Goal: Find specific page/section: Find specific page/section

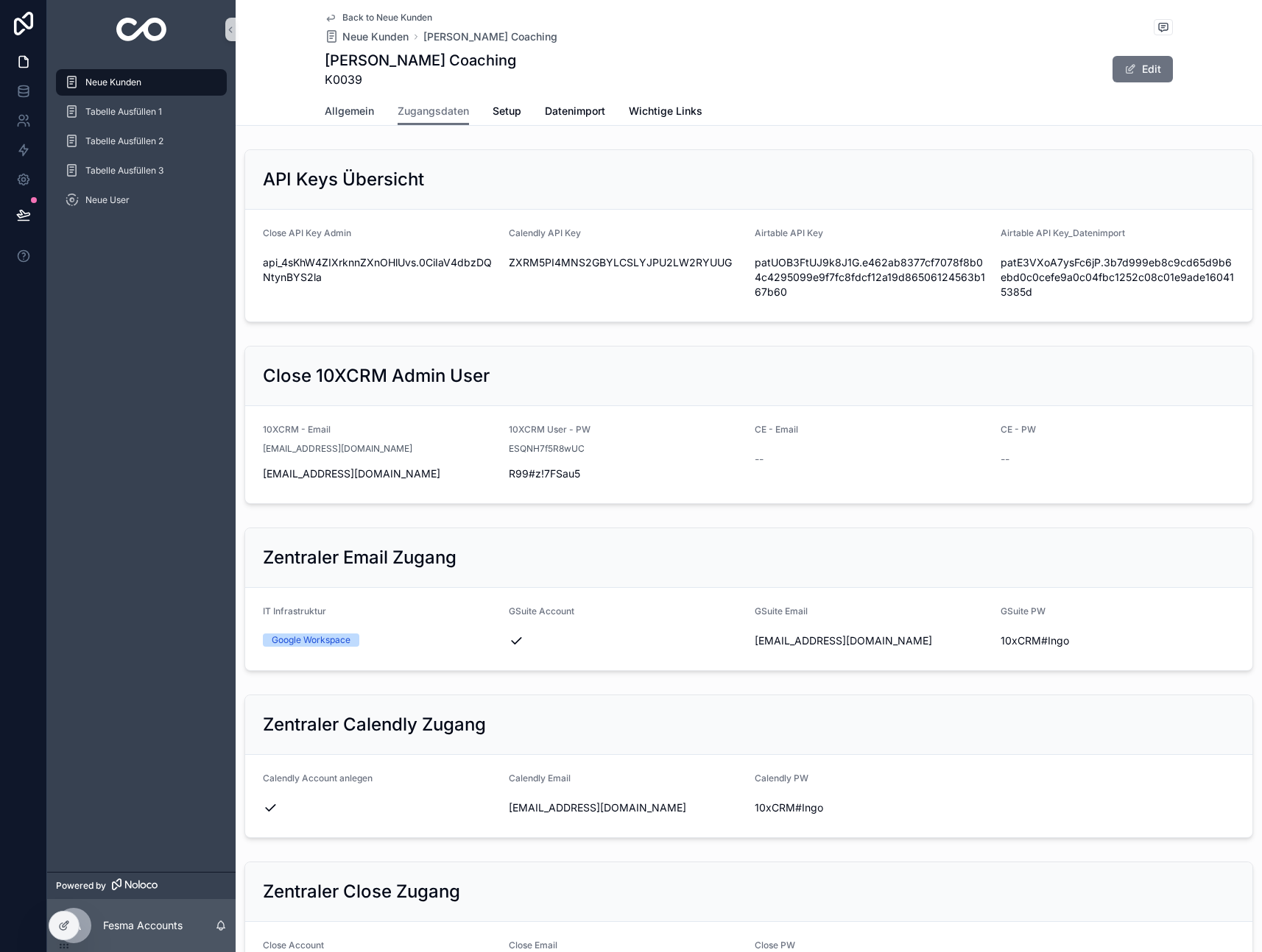
click at [341, 111] on span "Allgemein" at bounding box center [350, 111] width 49 height 14
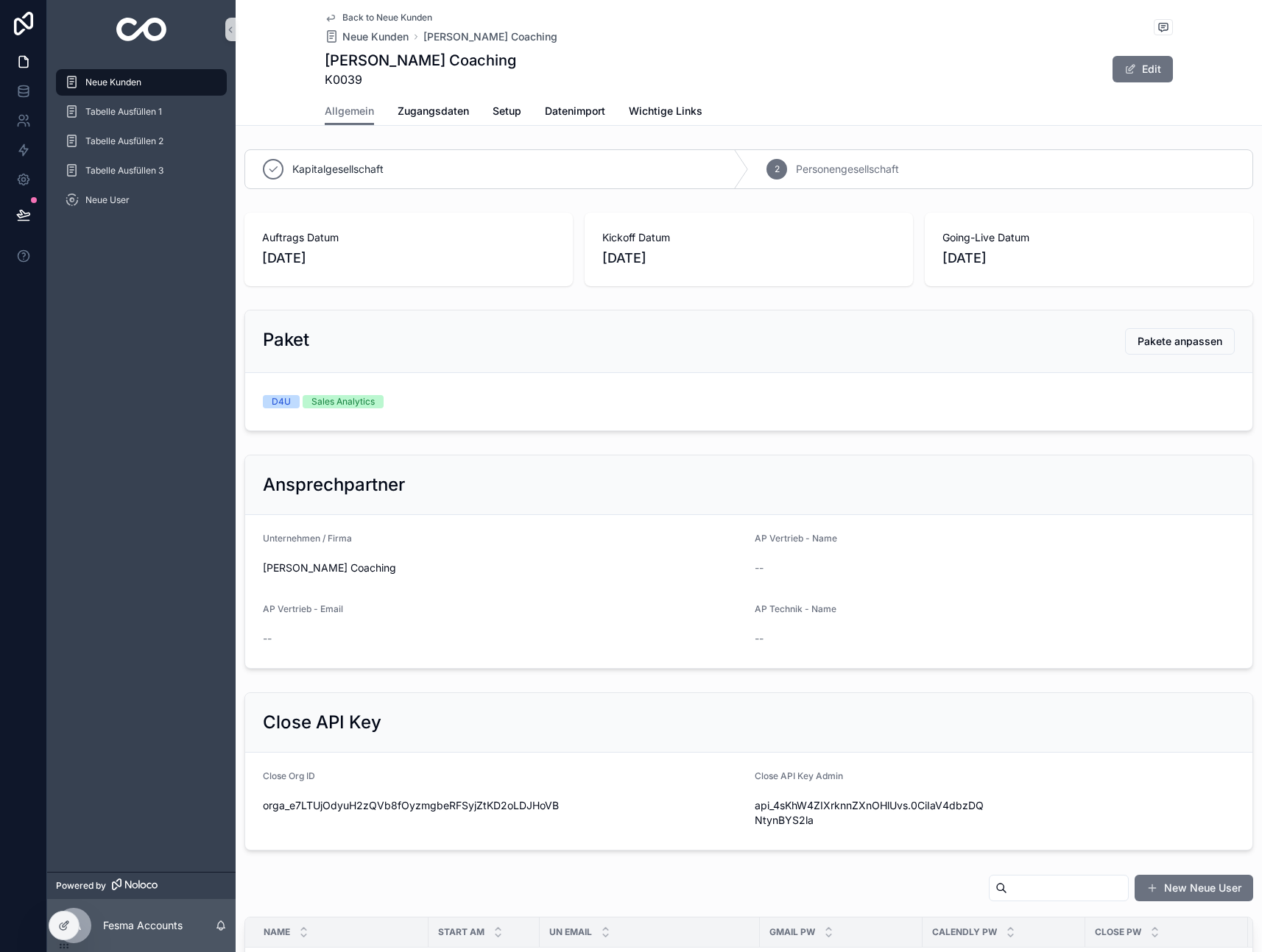
click at [333, 20] on div "Back to Neue Kunden Neue Kunden [PERSON_NAME] Coaching" at bounding box center [441, 28] width 232 height 33
click at [335, 20] on icon "scrollable content" at bounding box center [330, 18] width 12 height 12
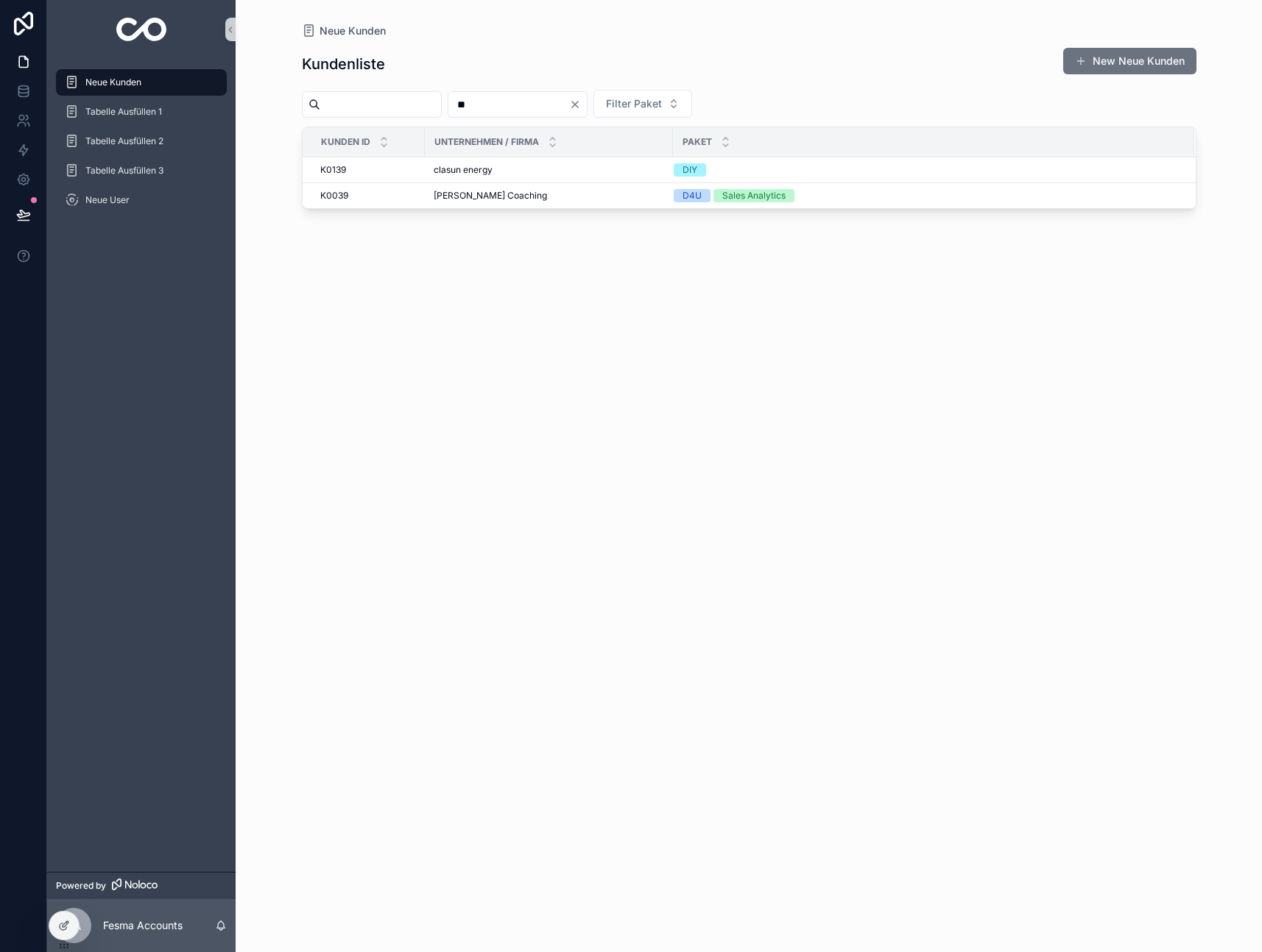
click at [376, 103] on input "scrollable content" at bounding box center [381, 104] width 121 height 21
drag, startPoint x: 522, startPoint y: 103, endPoint x: 201, endPoint y: 99, distance: 321.0
click at [201, 99] on div "Neue Kunden Tabelle Ausfüllen 1 Tabelle Ausfüllen 2 Tabelle Ausfüllen 3 Neue Us…" at bounding box center [654, 476] width 1214 height 952
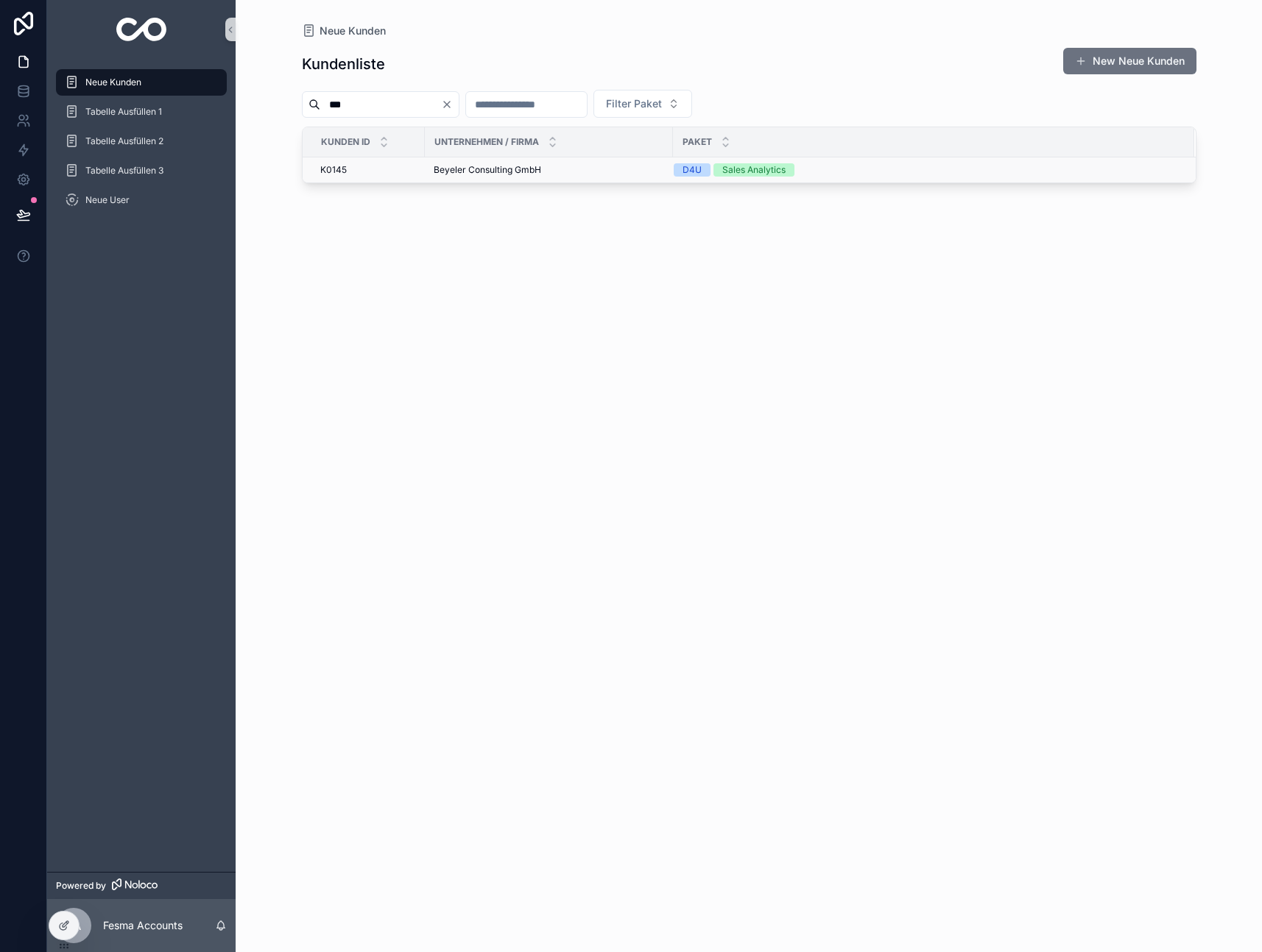
type input "***"
click at [499, 167] on span "Beyeler Consulting GmbH" at bounding box center [487, 170] width 107 height 12
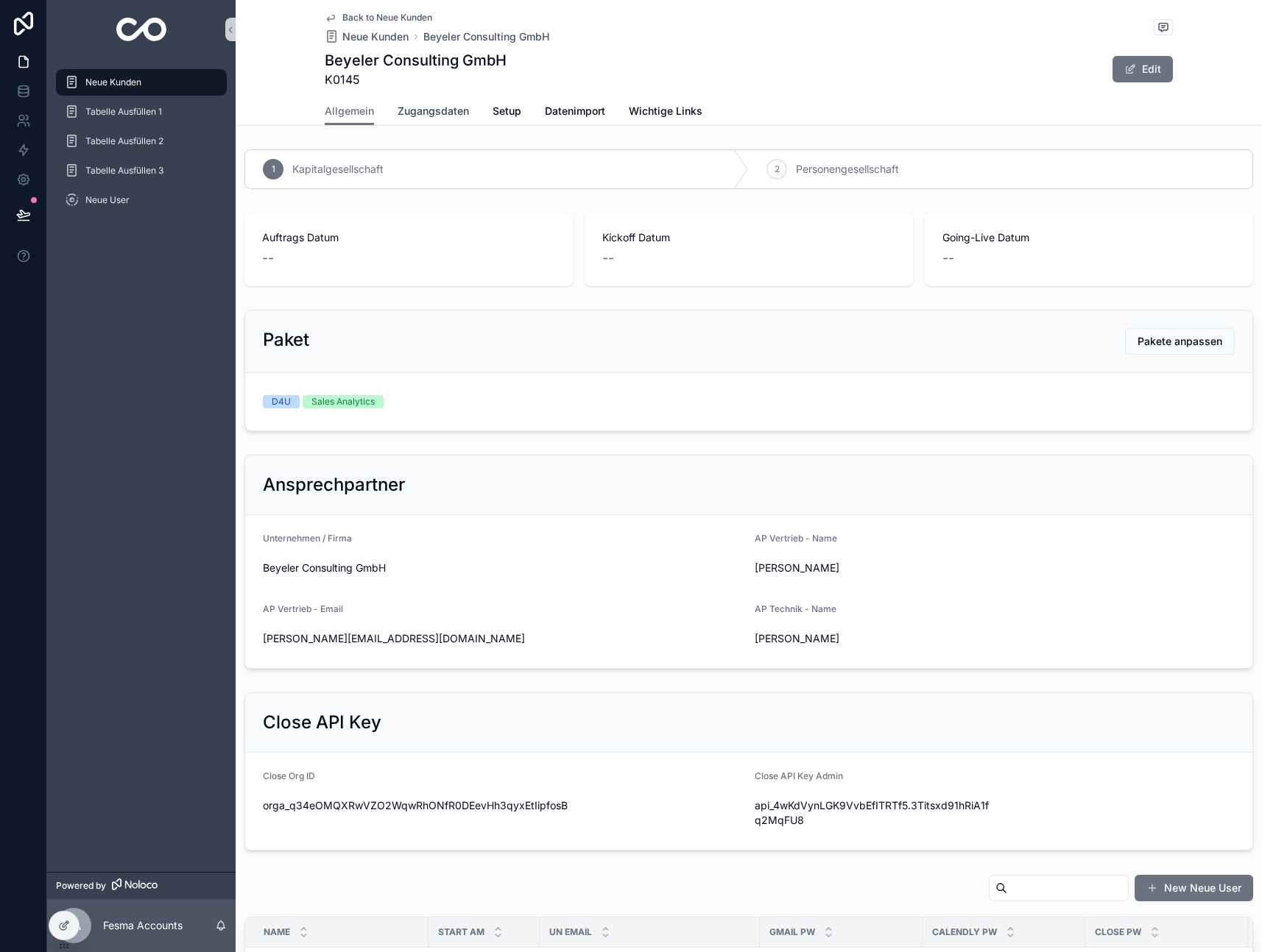
click at [447, 107] on span "Zugangsdaten" at bounding box center [433, 111] width 72 height 14
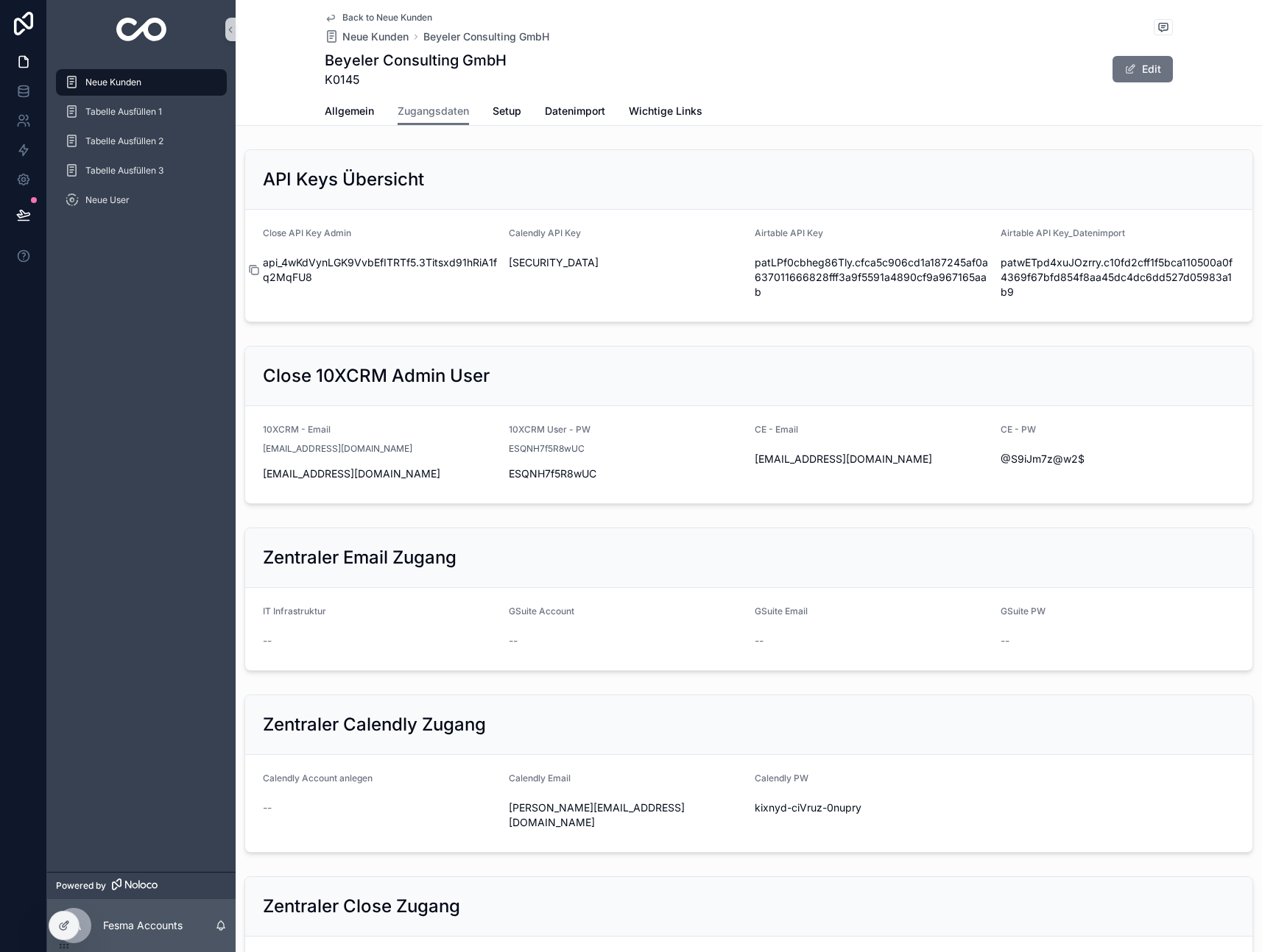
click at [259, 268] on icon "scrollable content" at bounding box center [254, 270] width 12 height 12
click at [329, 13] on icon "scrollable content" at bounding box center [330, 18] width 12 height 12
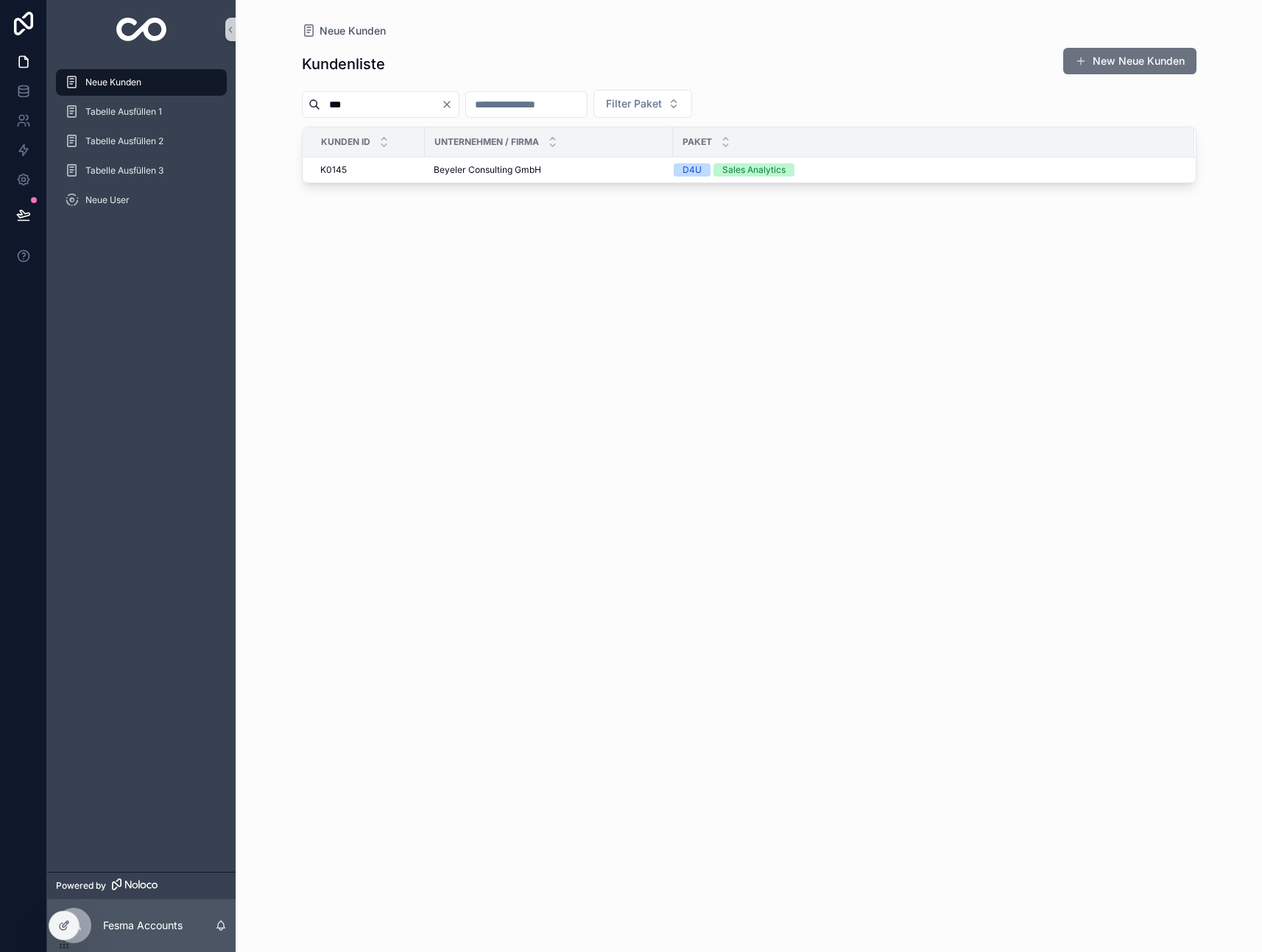
drag, startPoint x: 414, startPoint y: 95, endPoint x: 162, endPoint y: 88, distance: 252.1
click at [162, 87] on div "Neue Kunden Tabelle Ausfüllen 1 Tabelle Ausfüllen 2 Tabelle Ausfüllen 3 Neue Us…" at bounding box center [654, 476] width 1214 height 952
type input "********"
click at [499, 169] on span "Abnehmen im Liegen GmbH" at bounding box center [492, 170] width 116 height 12
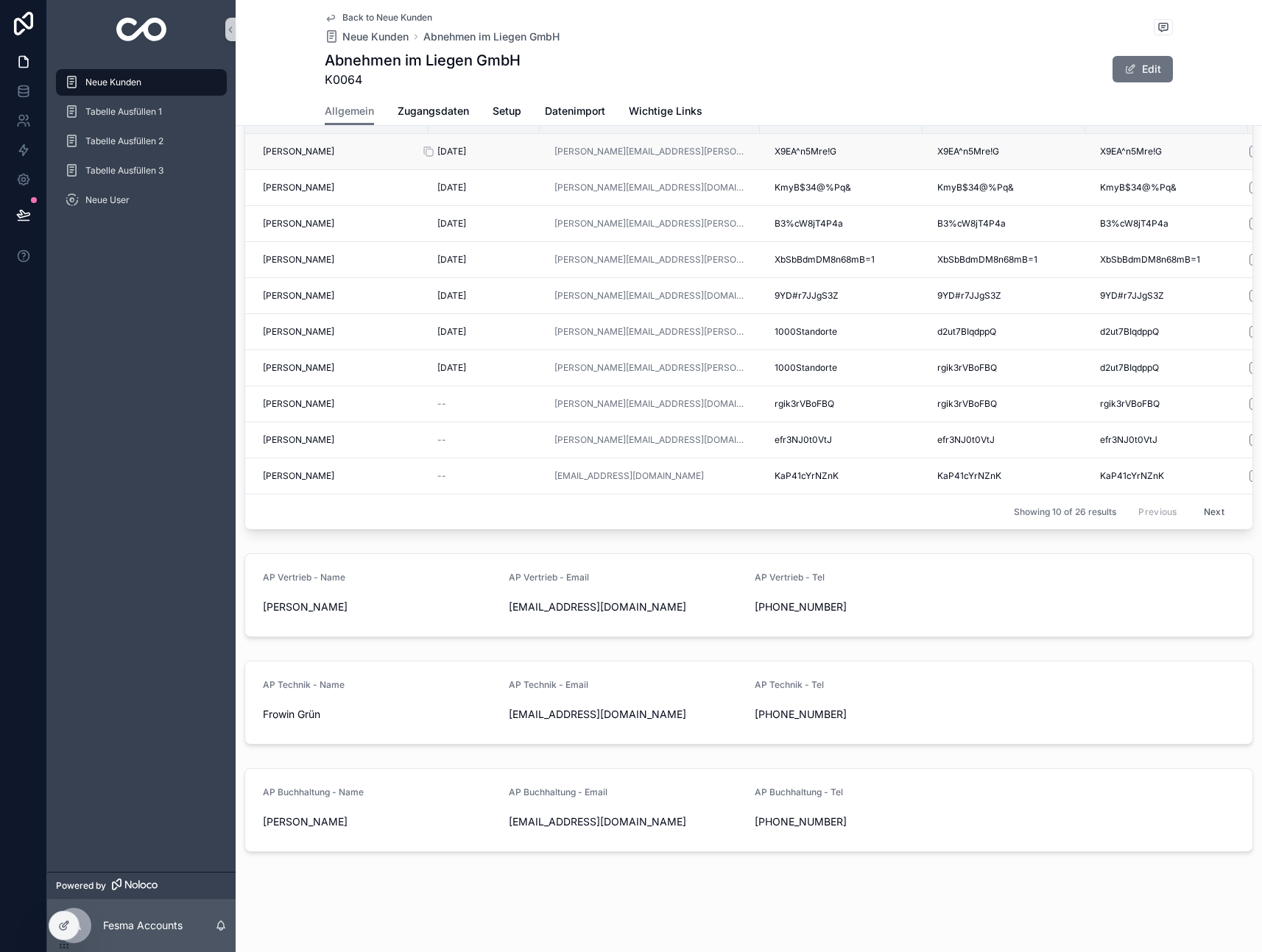
scroll to position [657, 0]
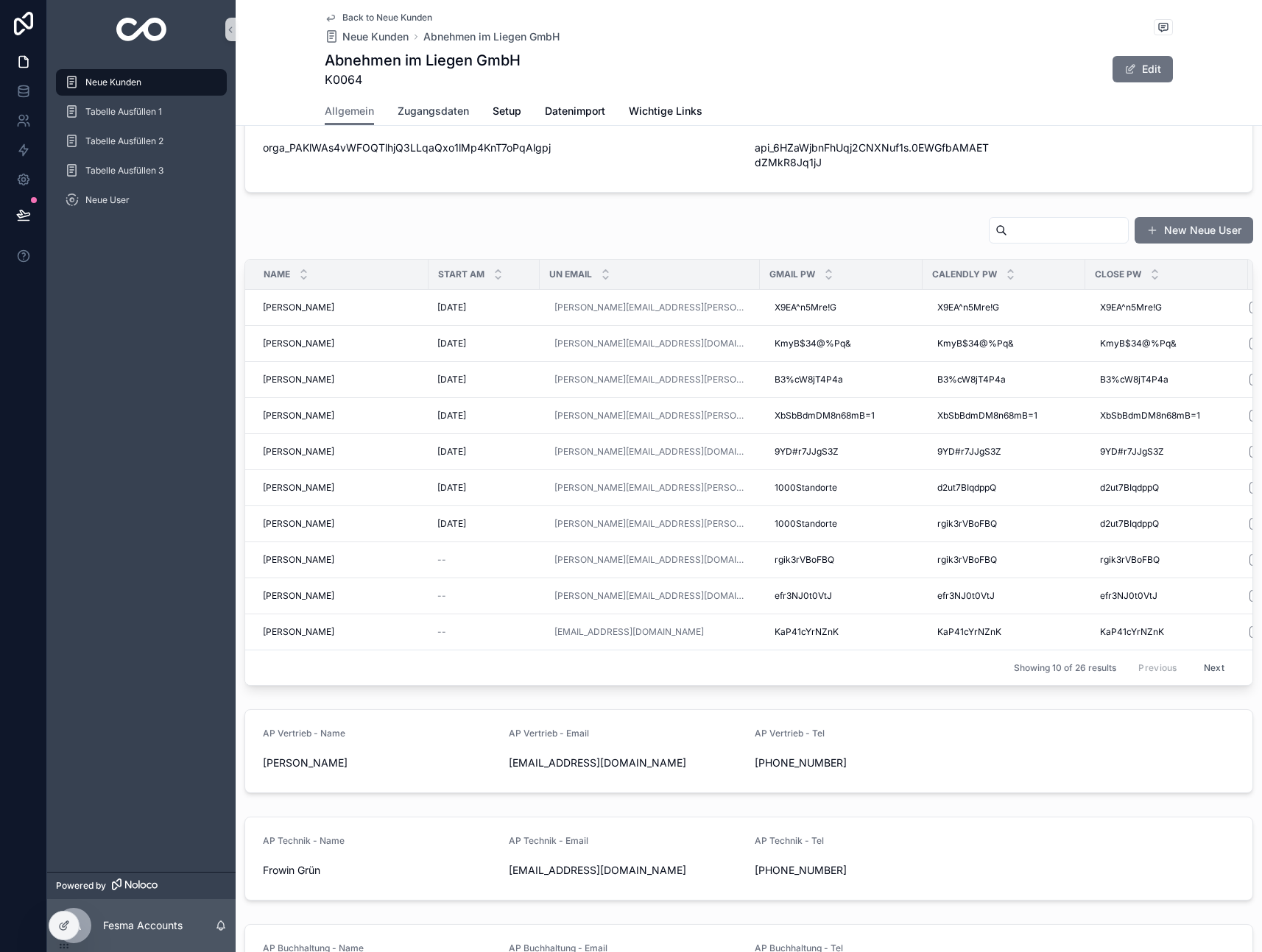
click at [441, 99] on link "Zugangsdaten" at bounding box center [433, 112] width 72 height 29
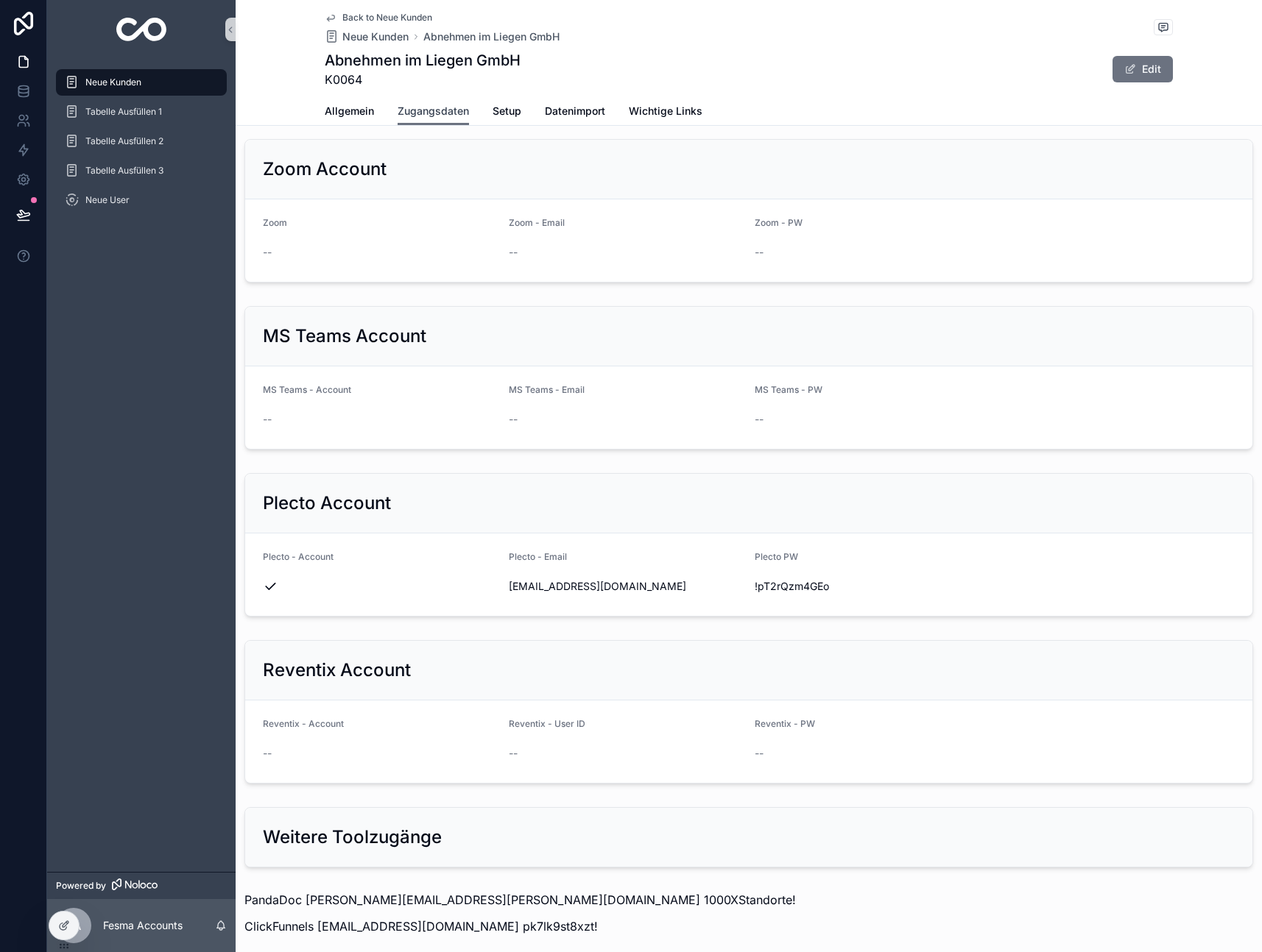
scroll to position [1199, 0]
